Goal: Task Accomplishment & Management: Complete application form

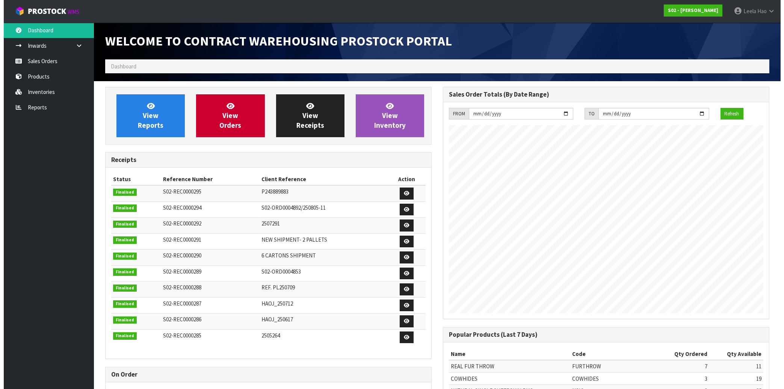
scroll to position [417, 337]
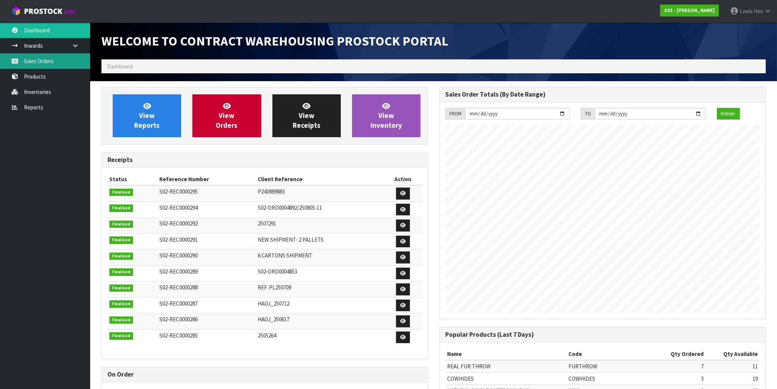
click at [45, 62] on link "Sales Orders" at bounding box center [45, 60] width 90 height 15
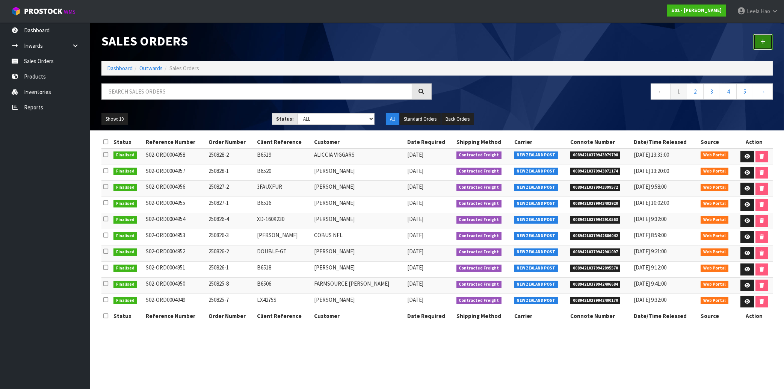
click at [761, 42] on icon at bounding box center [763, 42] width 5 height 6
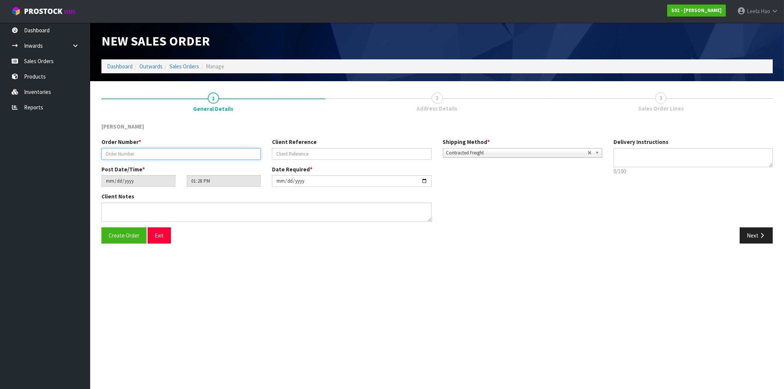
click at [187, 156] on input "text" at bounding box center [180, 154] width 159 height 12
type input "250829-1"
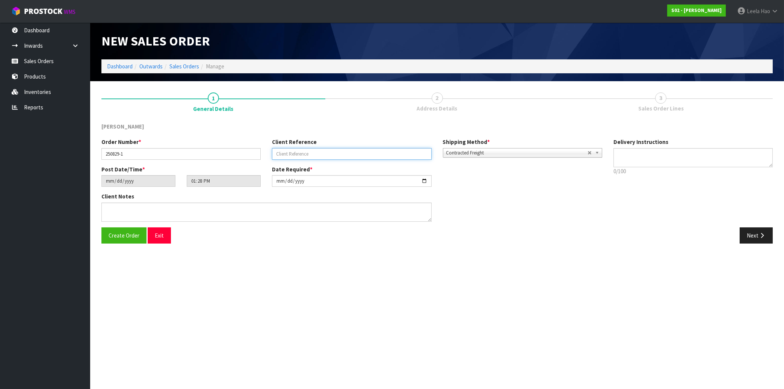
click at [298, 157] on input "text" at bounding box center [351, 154] width 159 height 12
type input "SINGLE-GTX2"
click at [763, 236] on icon "button" at bounding box center [762, 236] width 7 height 6
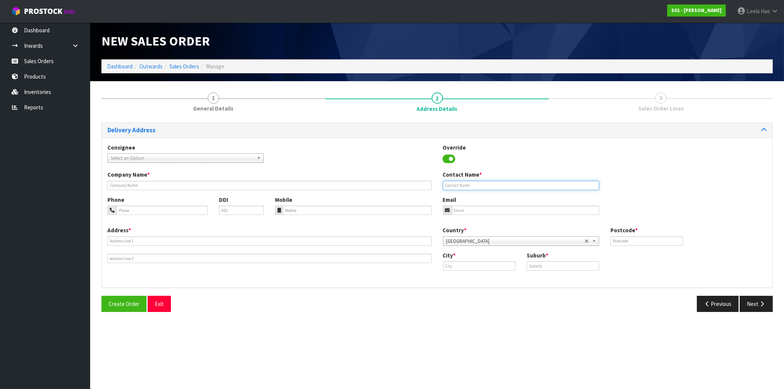
click at [483, 187] on input "text" at bounding box center [521, 185] width 156 height 9
paste input "[PERSON_NAME]"
type input "[PERSON_NAME]"
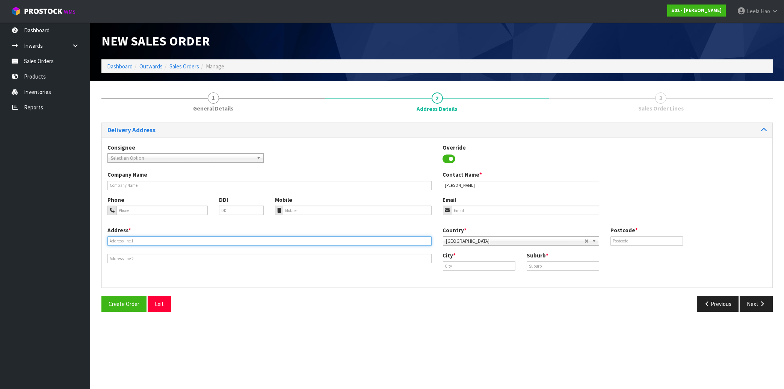
click at [188, 241] on input "text" at bounding box center [269, 240] width 324 height 9
paste input "[STREET_ADDRESS]"
type input "[STREET_ADDRESS]"
click at [571, 269] on input "text" at bounding box center [563, 265] width 73 height 9
paste input "[PERSON_NAME]"
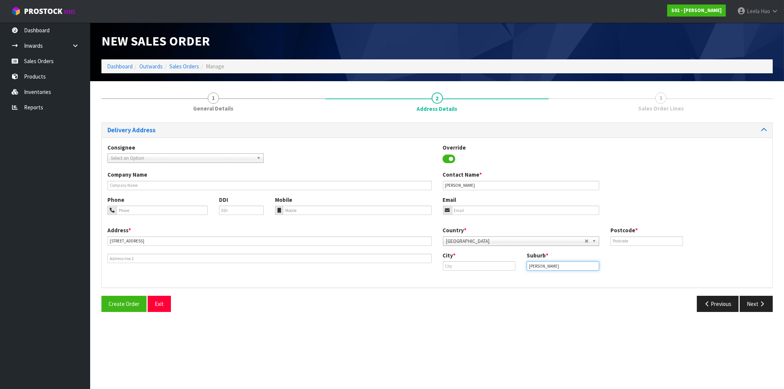
type input "[PERSON_NAME]"
click at [493, 263] on input "text" at bounding box center [479, 265] width 73 height 9
paste input "[PERSON_NAME]"
type input "[PERSON_NAME]"
click at [626, 242] on input "text" at bounding box center [647, 240] width 73 height 9
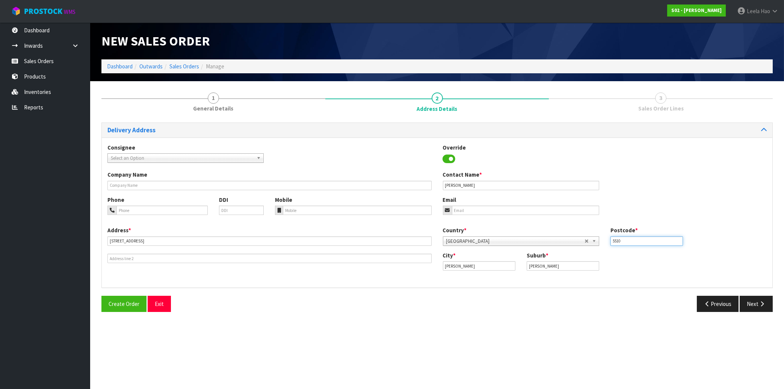
type input "5510"
click at [494, 210] on input "email" at bounding box center [525, 210] width 147 height 9
paste input "[PERSON_NAME][EMAIL_ADDRESS][PERSON_NAME][DOMAIN_NAME]"
type input "[PERSON_NAME][EMAIL_ADDRESS][PERSON_NAME][DOMAIN_NAME]"
click at [748, 306] on button "Next" at bounding box center [756, 304] width 33 height 16
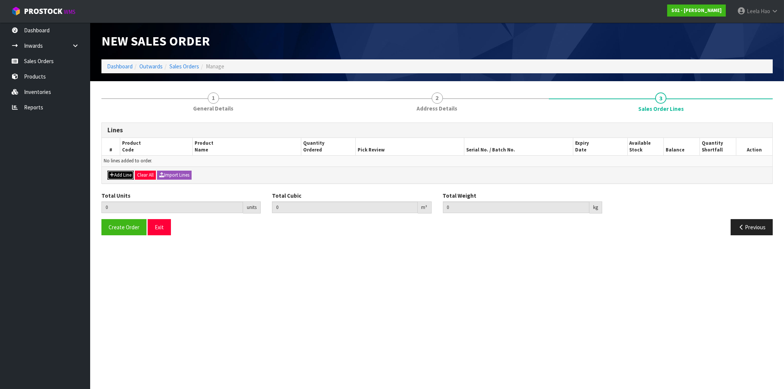
click at [119, 176] on button "Add Line" at bounding box center [120, 175] width 26 height 9
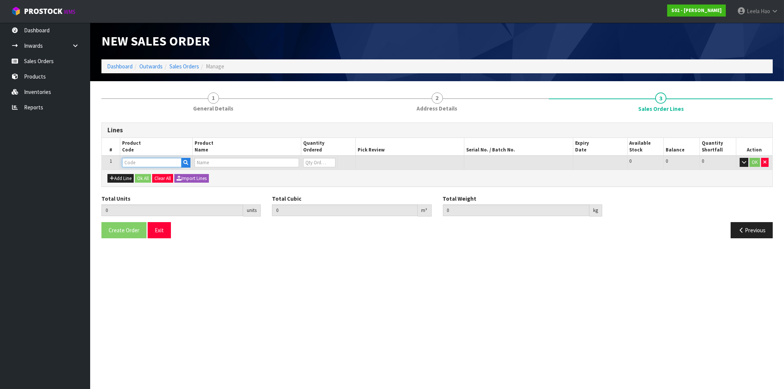
click at [151, 161] on input "text" at bounding box center [151, 162] width 59 height 9
click at [157, 159] on input "text" at bounding box center [151, 162] width 59 height 9
type input "SINGLE"
click at [159, 177] on link "SINGLE -GT" at bounding box center [152, 175] width 59 height 10
type input "SINGLE-GT"
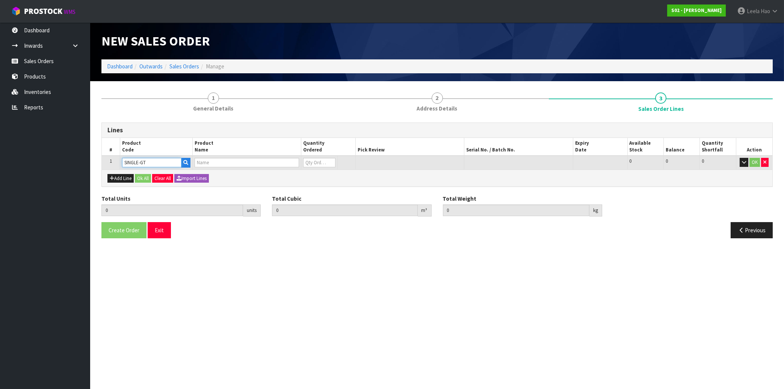
type input "0.000000"
type input "0.000"
type input "SINGLE RUG GREY TIP"
type input "0"
type input "1"
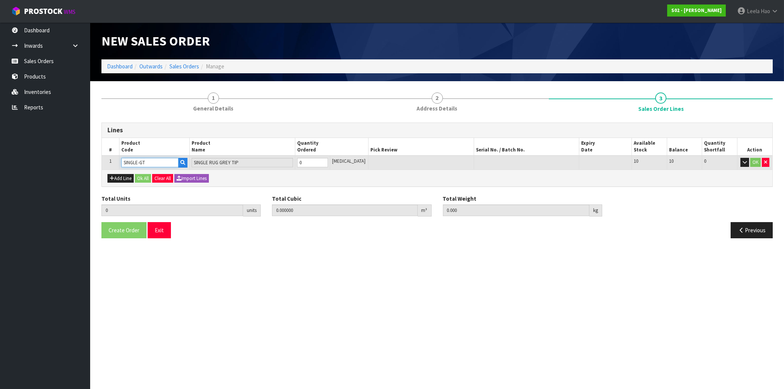
type input "0.0276"
type input "1.14"
type input "1"
click at [328, 161] on input "1" at bounding box center [312, 162] width 31 height 9
type input "2"
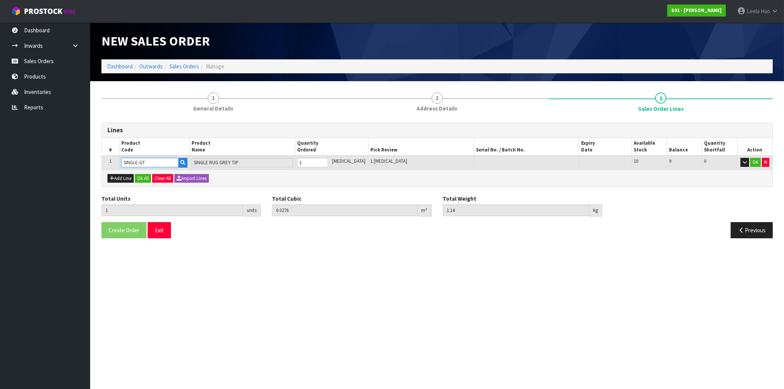
type input "0.0552"
type input "2.28"
type input "2"
click at [328, 161] on input "2" at bounding box center [312, 162] width 31 height 9
click at [754, 163] on button "OK" at bounding box center [756, 162] width 11 height 9
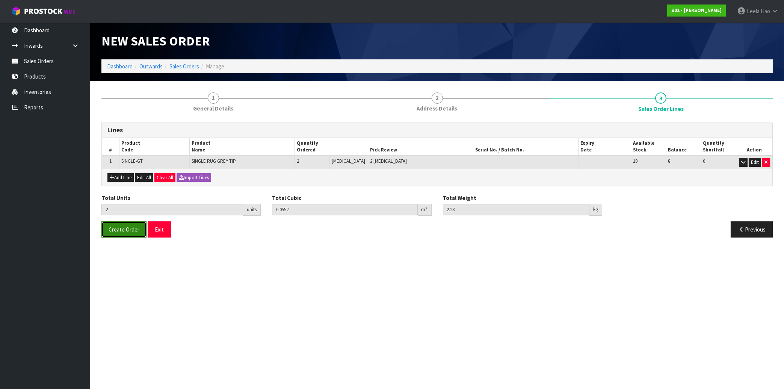
click at [123, 227] on span "Create Order" at bounding box center [124, 229] width 31 height 7
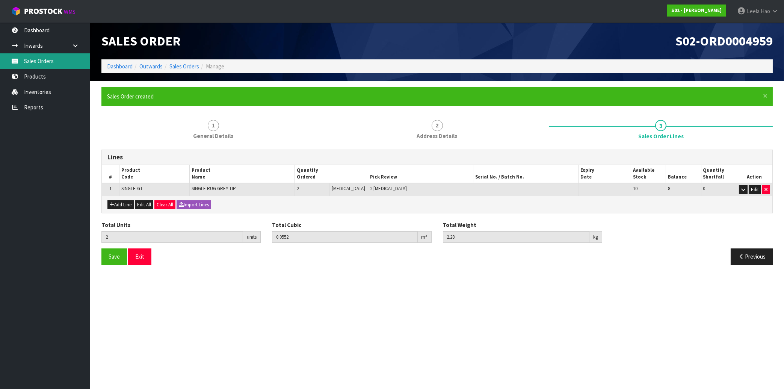
click at [48, 58] on link "Sales Orders" at bounding box center [45, 60] width 90 height 15
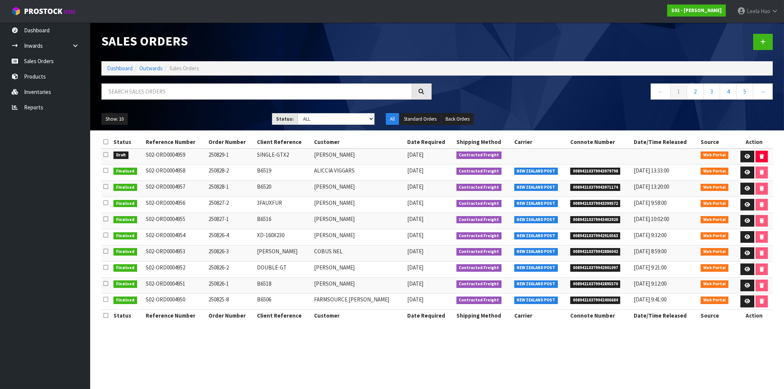
click at [595, 171] on span "00894210379943979798" at bounding box center [596, 172] width 50 height 8
click at [745, 172] on icon at bounding box center [748, 172] width 6 height 5
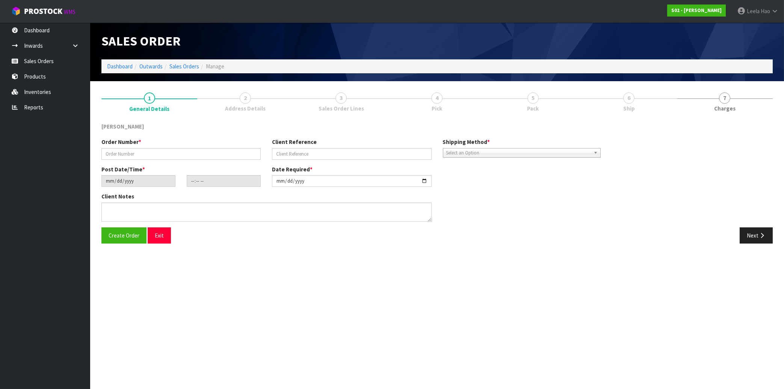
type input "250828-2"
type input "B6519"
type input "[DATE]"
type input "23:27:00.000"
type input "[DATE]"
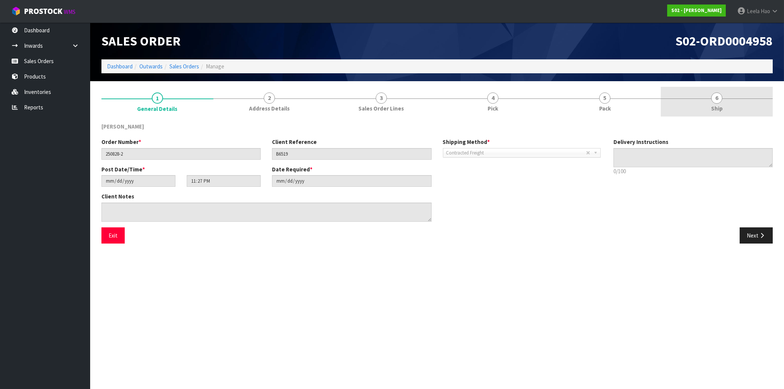
click at [718, 103] on span "6" at bounding box center [716, 97] width 11 height 11
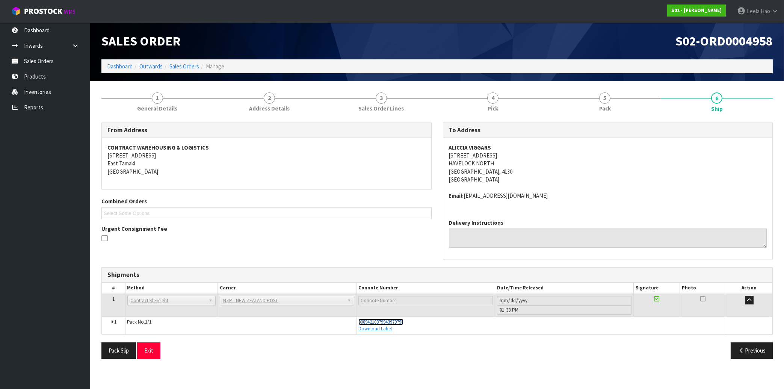
click at [404, 322] on span "00894210379943979798" at bounding box center [381, 322] width 45 height 6
drag, startPoint x: 416, startPoint y: 320, endPoint x: 357, endPoint y: 321, distance: 59.8
click at [357, 321] on td "00894210379943979798 Download Label" at bounding box center [541, 325] width 370 height 18
click at [44, 65] on link "Sales Orders" at bounding box center [45, 60] width 90 height 15
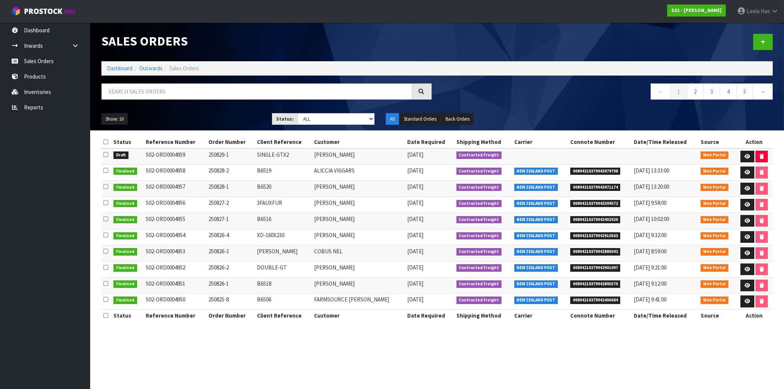
click at [575, 186] on span "00894210379943971174" at bounding box center [596, 188] width 50 height 8
click at [591, 202] on span "00894210379943399572" at bounding box center [596, 204] width 50 height 8
